Goal: Find specific page/section: Find specific page/section

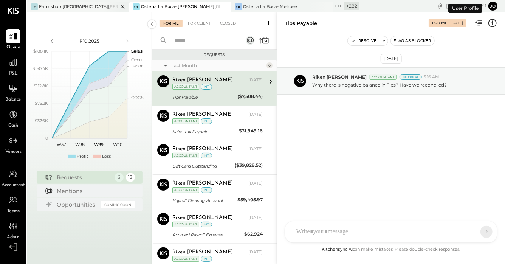
click at [124, 7] on icon at bounding box center [122, 6] width 9 height 9
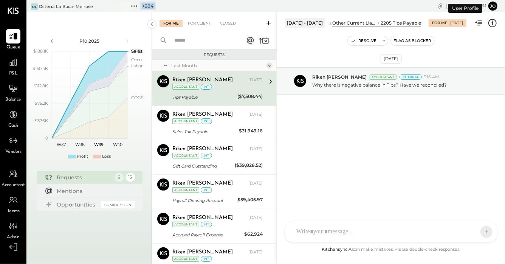
click at [124, 7] on icon at bounding box center [122, 6] width 9 height 9
click at [36, 7] on icon at bounding box center [32, 6] width 10 height 10
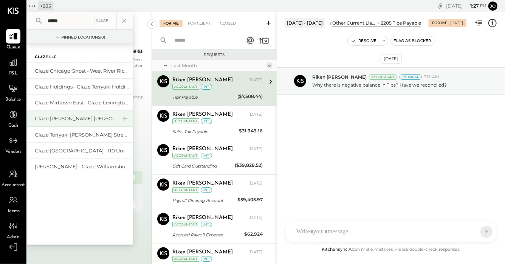
type input "*****"
click at [82, 117] on div "Glaze [PERSON_NAME] [PERSON_NAME] LLC" at bounding box center [76, 118] width 82 height 7
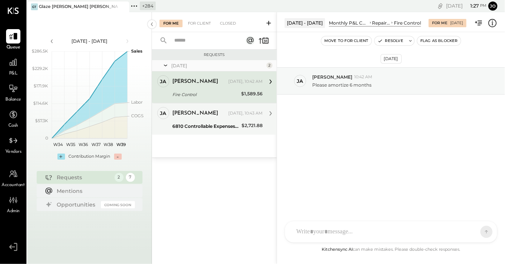
click at [204, 119] on div "[PERSON_NAME] [DATE], 10:43 AM" at bounding box center [217, 113] width 90 height 13
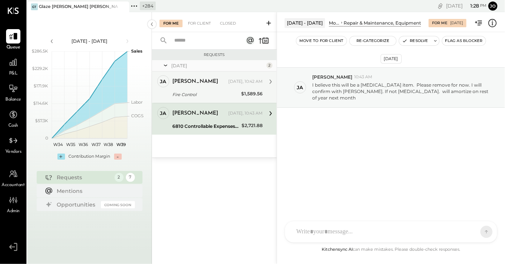
click at [202, 93] on div "Fire Control" at bounding box center [205, 95] width 66 height 8
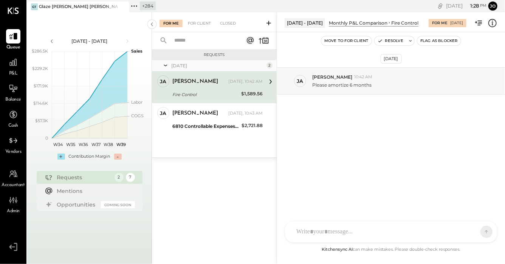
click at [204, 28] on div "For Me For Client Closed" at bounding box center [214, 22] width 125 height 20
click at [203, 23] on div "For Client" at bounding box center [199, 24] width 31 height 8
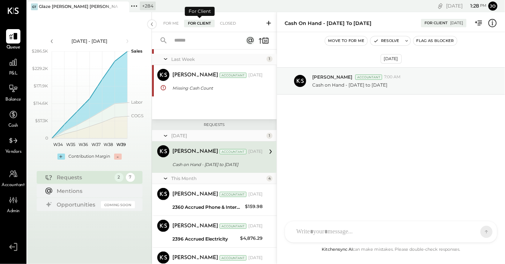
scroll to position [118, 0]
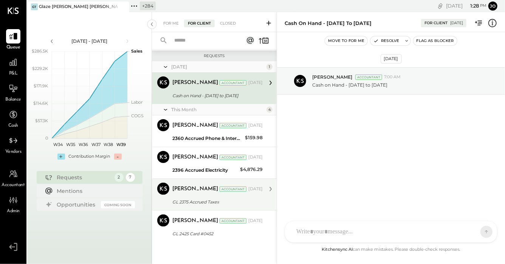
click at [210, 194] on div "[PERSON_NAME] Accountant [DATE]" at bounding box center [217, 188] width 90 height 13
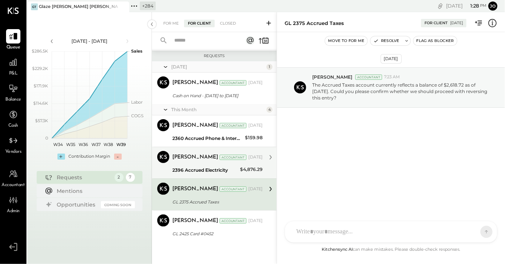
click at [191, 168] on div "2396 Accrued Electricity" at bounding box center [204, 170] width 65 height 8
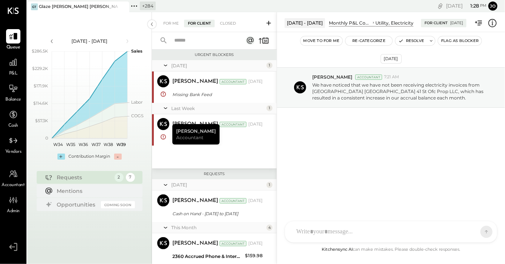
click at [136, 7] on icon at bounding box center [134, 6] width 10 height 10
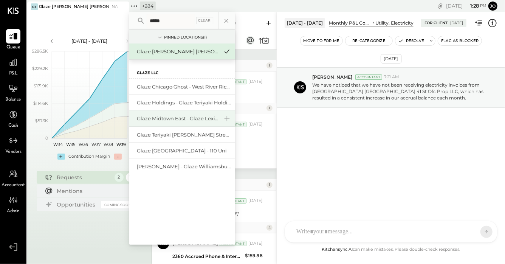
type input "*****"
click at [180, 111] on div "Glaze Midtown East - Glaze Lexington One LLC" at bounding box center [182, 118] width 106 height 16
click at [178, 114] on div "Glaze Midtown East - Glaze Lexington One LLC" at bounding box center [182, 118] width 106 height 16
click at [174, 119] on div "Glaze Midtown East - Glaze Lexington One LLC" at bounding box center [178, 118] width 82 height 7
